Goal: Check status: Check status

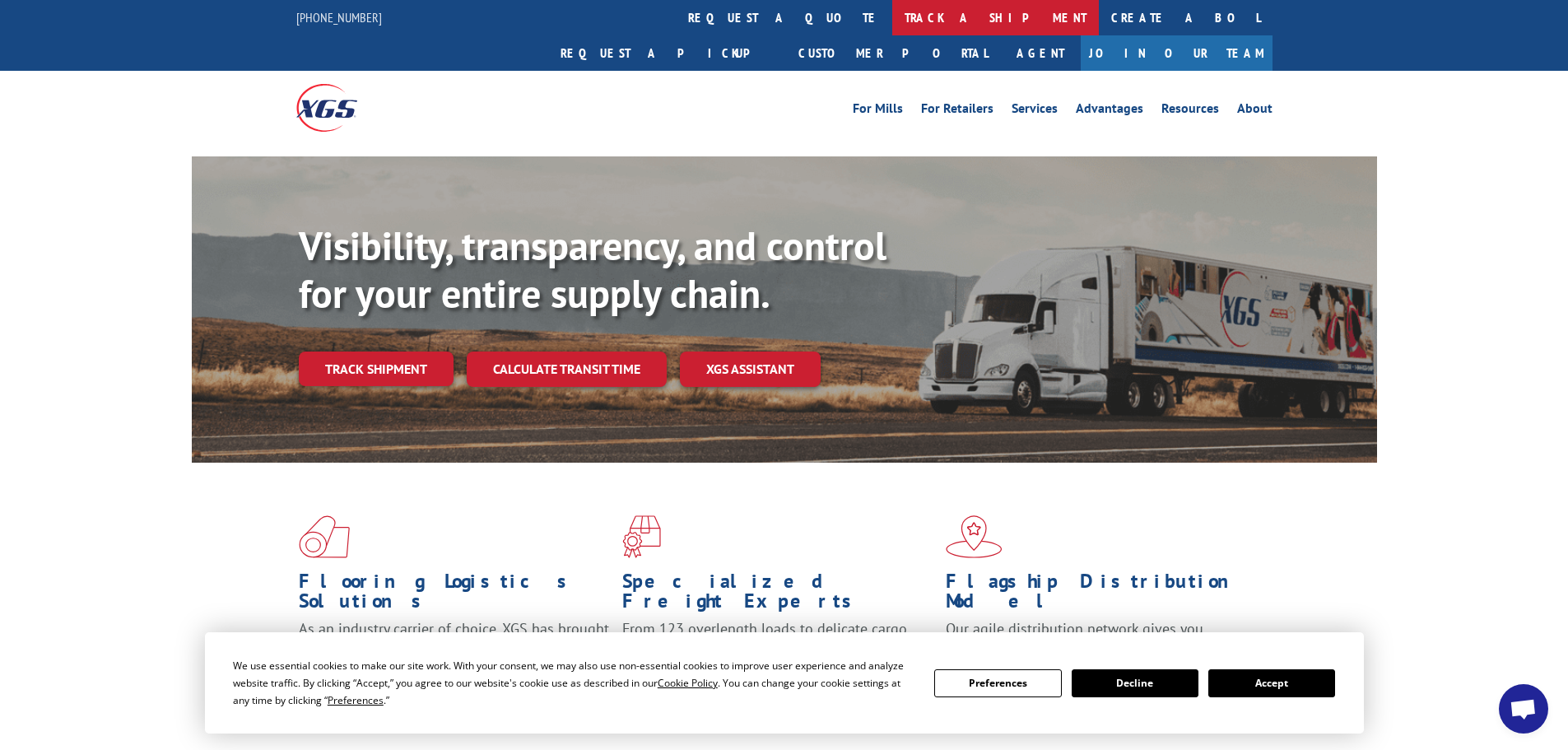
click at [892, 15] on link "track a shipment" at bounding box center [995, 18] width 207 height 36
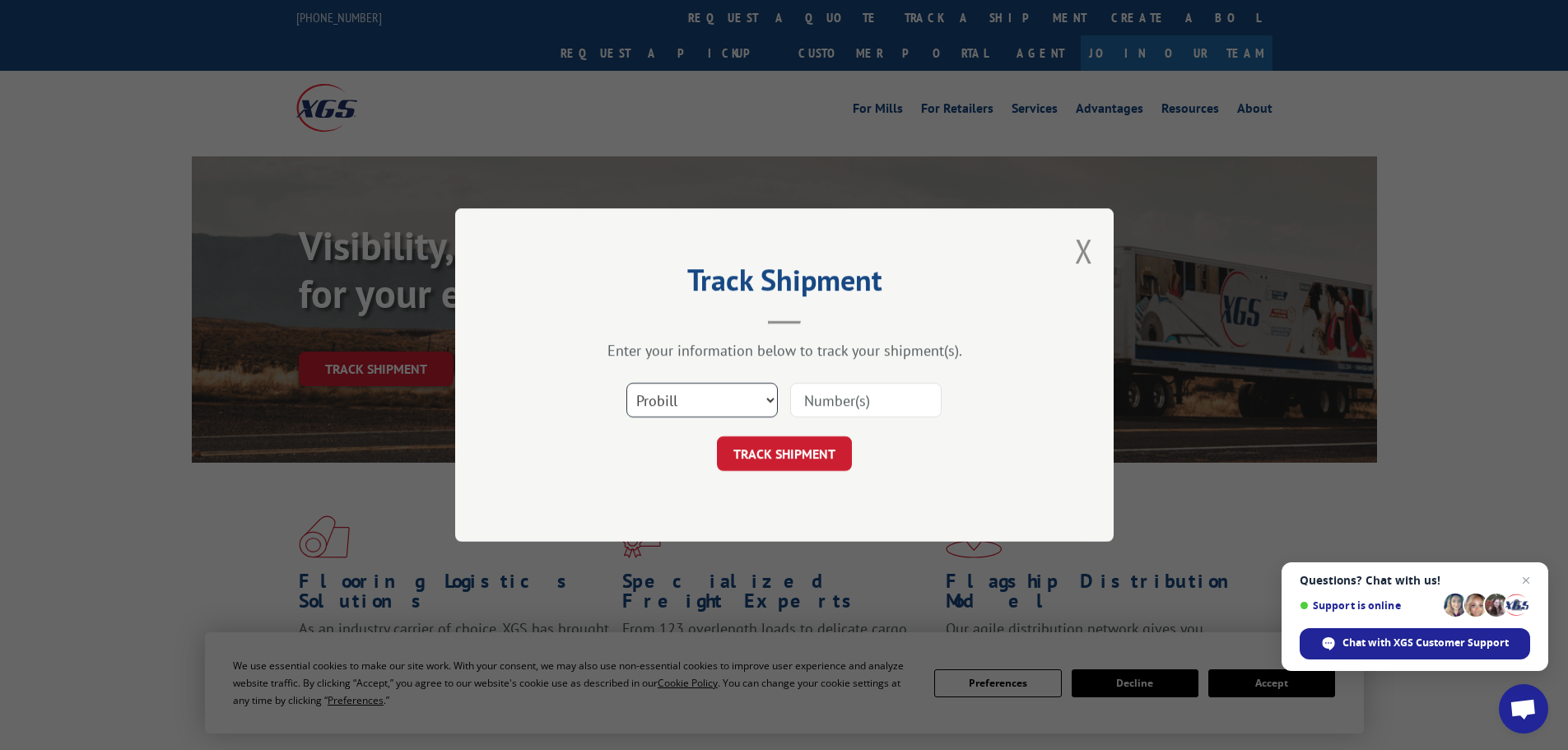
click at [695, 409] on select "Select category... Probill BOL PO" at bounding box center [702, 399] width 151 height 35
click at [627, 382] on select "Select category... Probill BOL PO" at bounding box center [702, 399] width 151 height 35
click at [831, 402] on input at bounding box center [866, 399] width 151 height 35
click at [883, 391] on input at bounding box center [866, 399] width 151 height 35
type input "17595257"
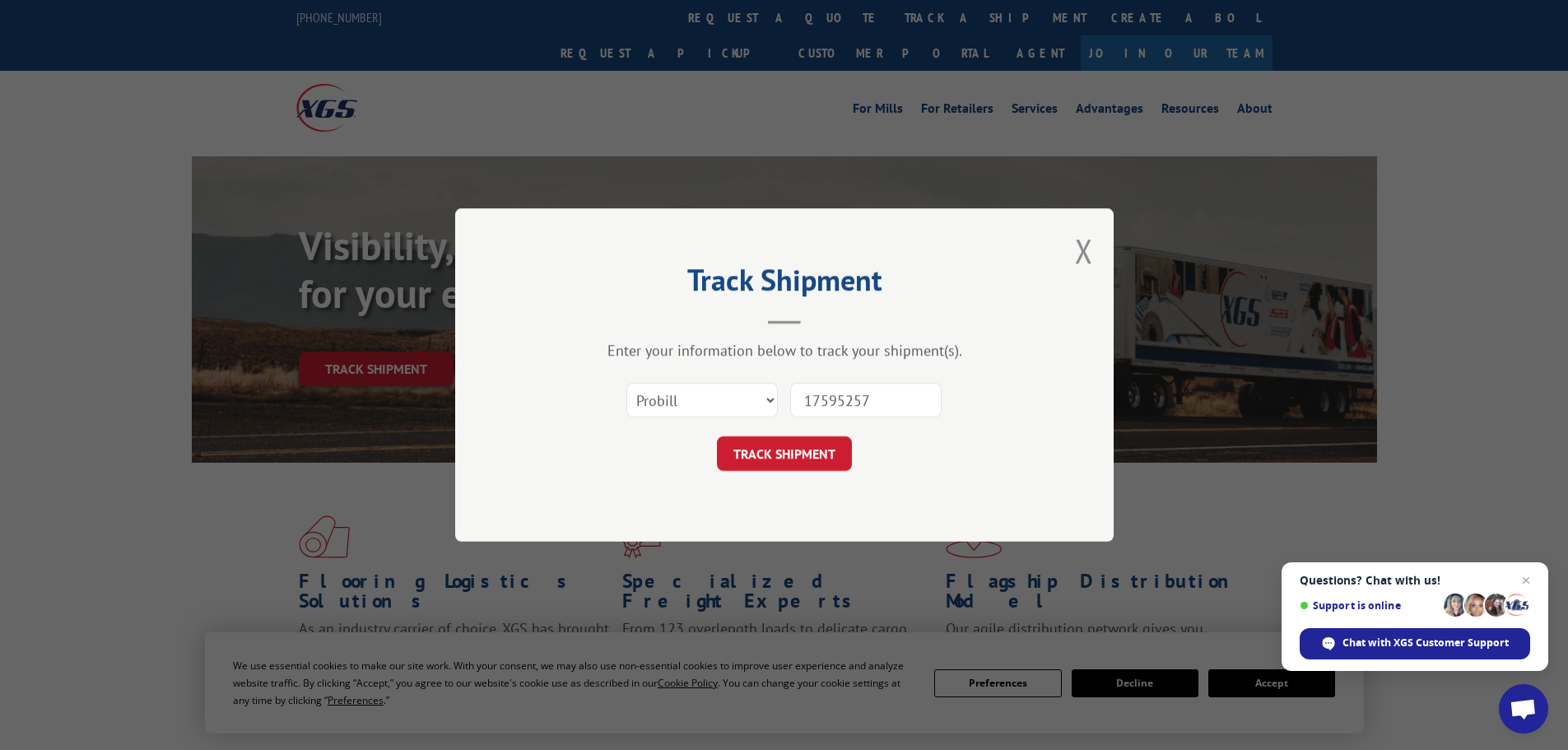
click button "TRACK SHIPMENT" at bounding box center [784, 453] width 135 height 35
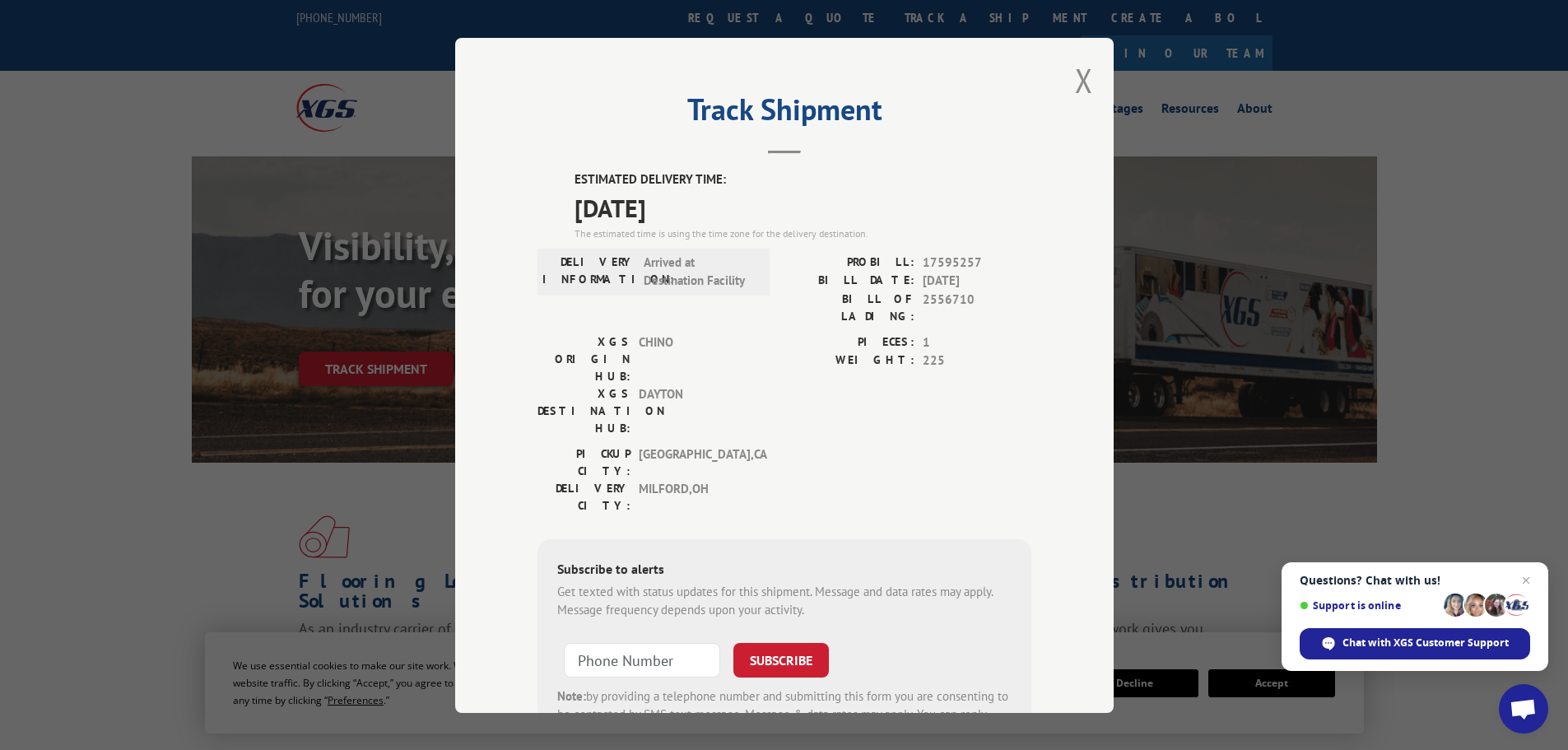
click at [812, 675] on div "ESTIMATED DELIVERY TIME: [DATE] The estimated time is using the time zone for t…" at bounding box center [784, 489] width 494 height 637
click at [455, 166] on div "Track Shipment ESTIMATED DELIVERY TIME: [DATE] The estimated time is using the …" at bounding box center [784, 375] width 658 height 675
